Goal: Download file/media

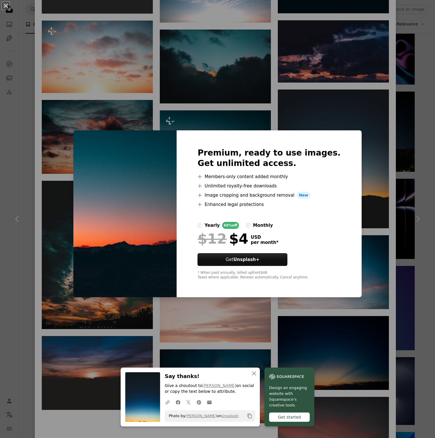
scroll to position [587, 0]
click at [205, 76] on div "An X shape Premium, ready to use images. Get unlimited access. A plus sign Memb…" at bounding box center [217, 219] width 435 height 438
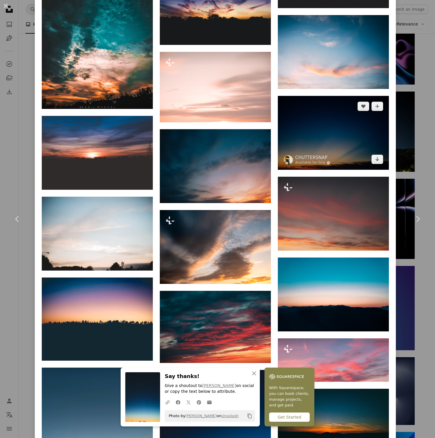
scroll to position [886, 0]
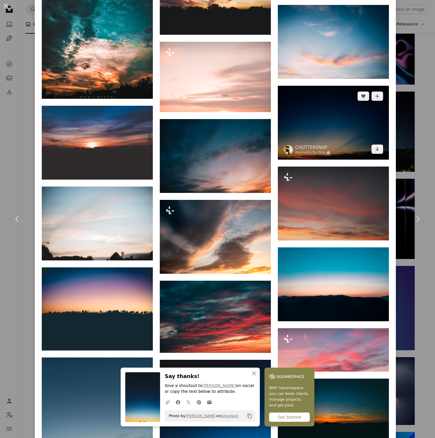
click at [341, 150] on img at bounding box center [333, 123] width 111 height 74
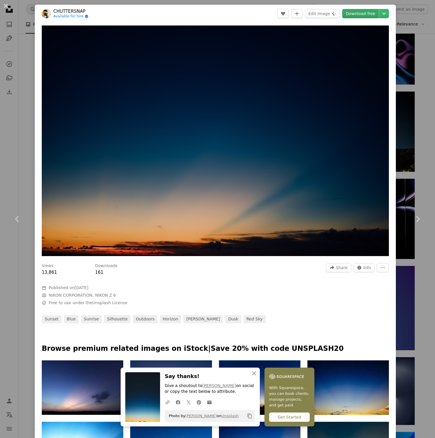
click at [362, 14] on link "Download free" at bounding box center [360, 13] width 37 height 9
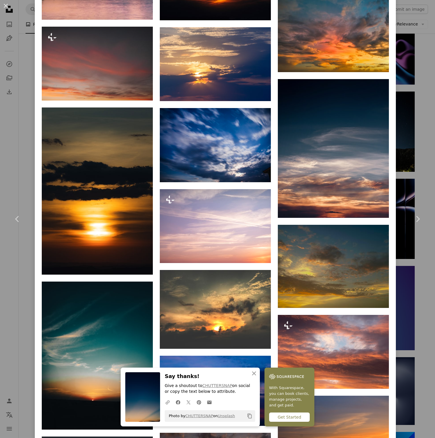
scroll to position [1260, 0]
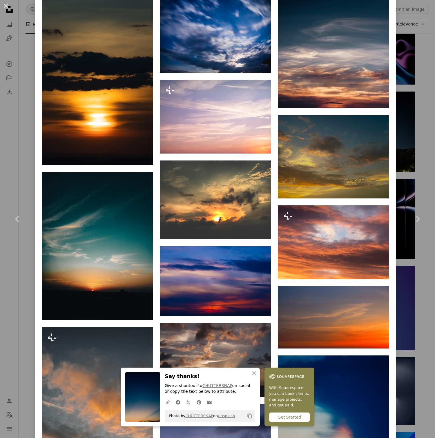
click at [28, 169] on div "An X shape Chevron left Chevron right CHUTTERSNAP Available for hire A checkmar…" at bounding box center [217, 219] width 435 height 438
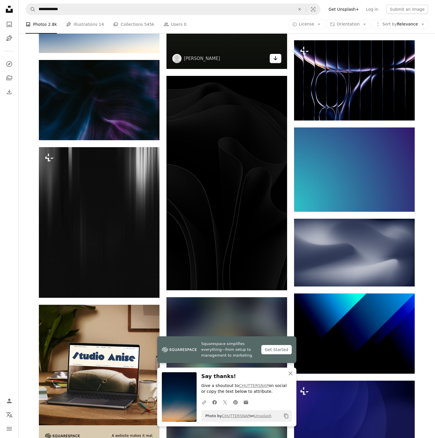
scroll to position [690, 0]
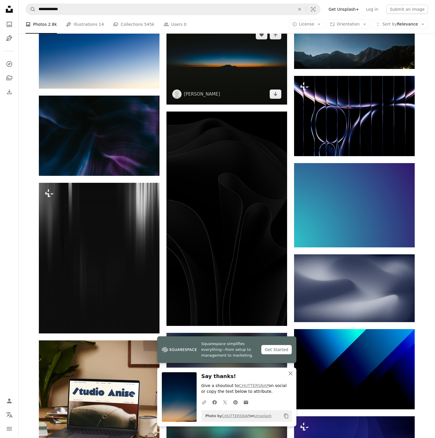
click at [232, 59] on img at bounding box center [226, 64] width 121 height 80
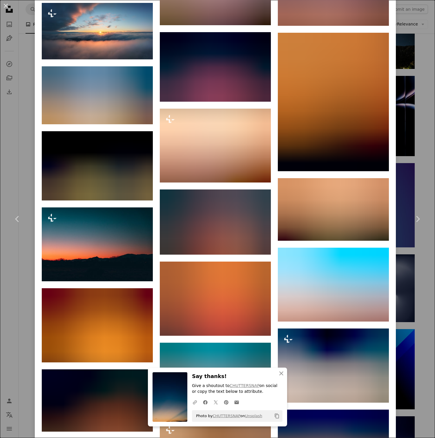
scroll to position [1160, 0]
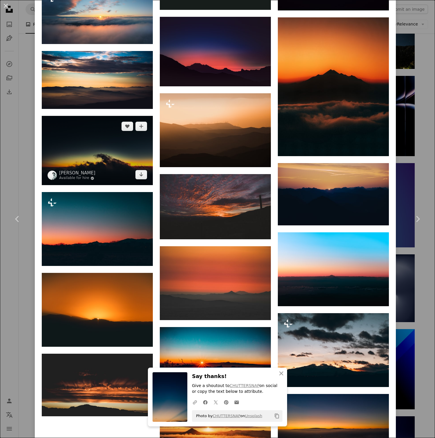
click at [126, 166] on img at bounding box center [97, 150] width 111 height 69
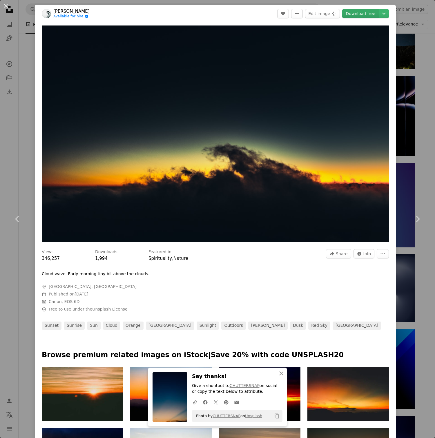
click at [376, 13] on link "Download free" at bounding box center [360, 13] width 37 height 9
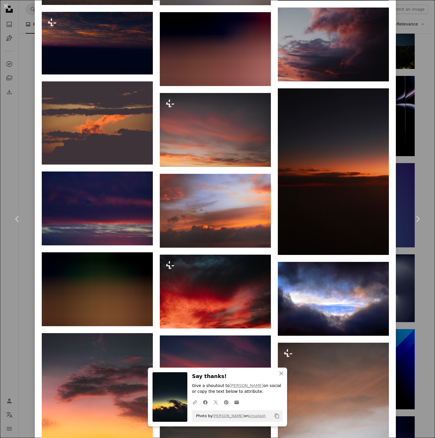
scroll to position [684, 0]
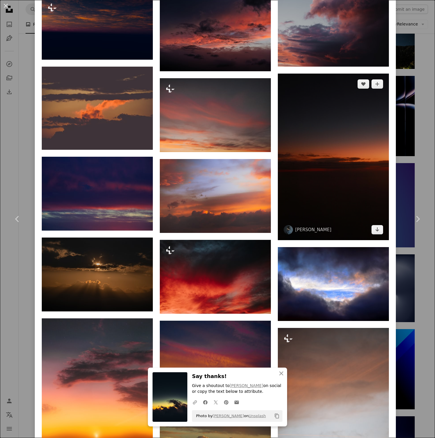
click at [328, 154] on img at bounding box center [333, 157] width 111 height 167
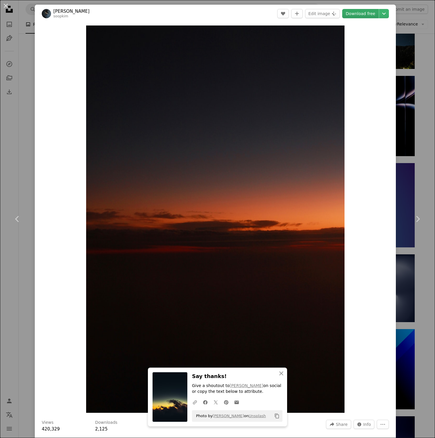
click at [372, 14] on link "Download free" at bounding box center [360, 13] width 37 height 9
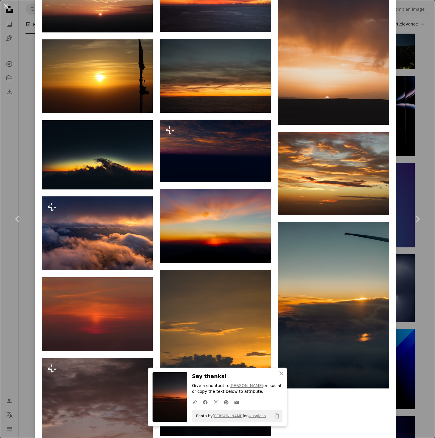
scroll to position [912, 0]
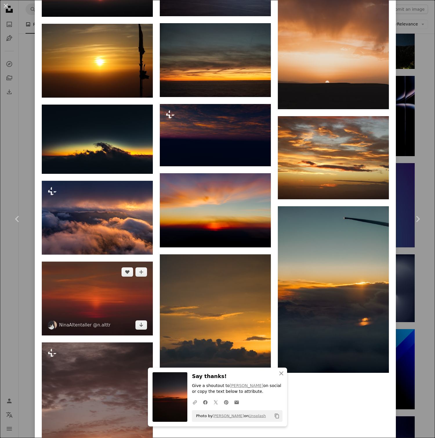
click at [113, 312] on img at bounding box center [97, 299] width 111 height 74
